Goal: Information Seeking & Learning: Learn about a topic

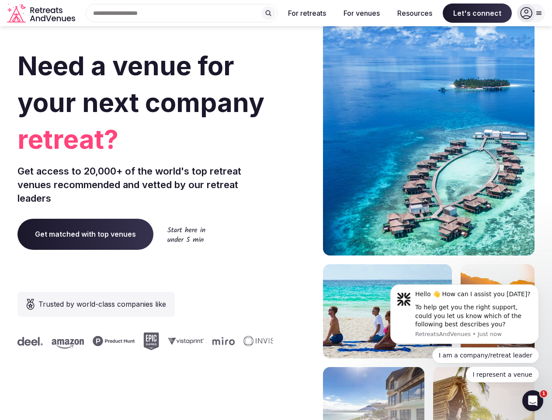
click at [276, 210] on div "Need a venue for your next company retreat? Get access to 20,000+ of the world'…" at bounding box center [275, 261] width 517 height 527
click at [182, 13] on div "Search Popular Destinations [GEOGRAPHIC_DATA], [GEOGRAPHIC_DATA] [GEOGRAPHIC_DA…" at bounding box center [178, 13] width 199 height 18
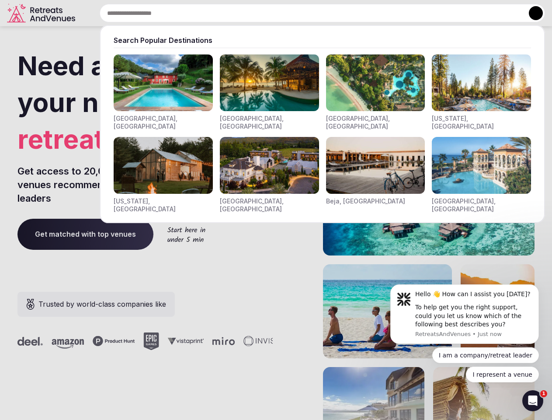
click at [269, 13] on input "text" at bounding box center [323, 13] width 446 height 18
click at [308, 13] on input "text" at bounding box center [323, 13] width 446 height 18
click at [362, 13] on input "text" at bounding box center [323, 13] width 446 height 18
click at [415, 13] on input "text" at bounding box center [323, 13] width 446 height 18
click at [478, 13] on input "text" at bounding box center [323, 13] width 446 height 18
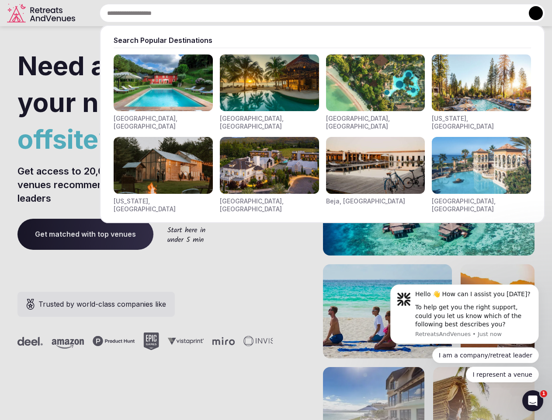
click at [531, 13] on button at bounding box center [536, 13] width 14 height 14
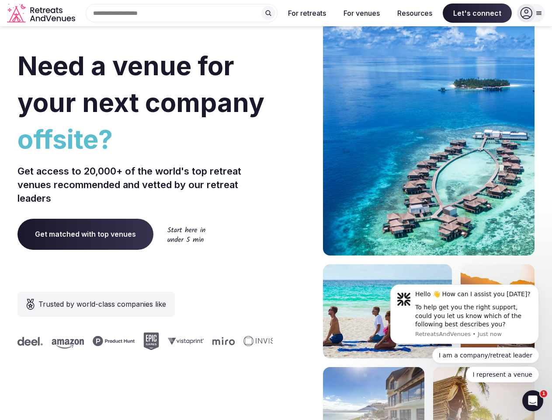
click at [465, 314] on div "To help get you the right support, could you let us know which of the following…" at bounding box center [474, 316] width 117 height 26
